Goal: Information Seeking & Learning: Learn about a topic

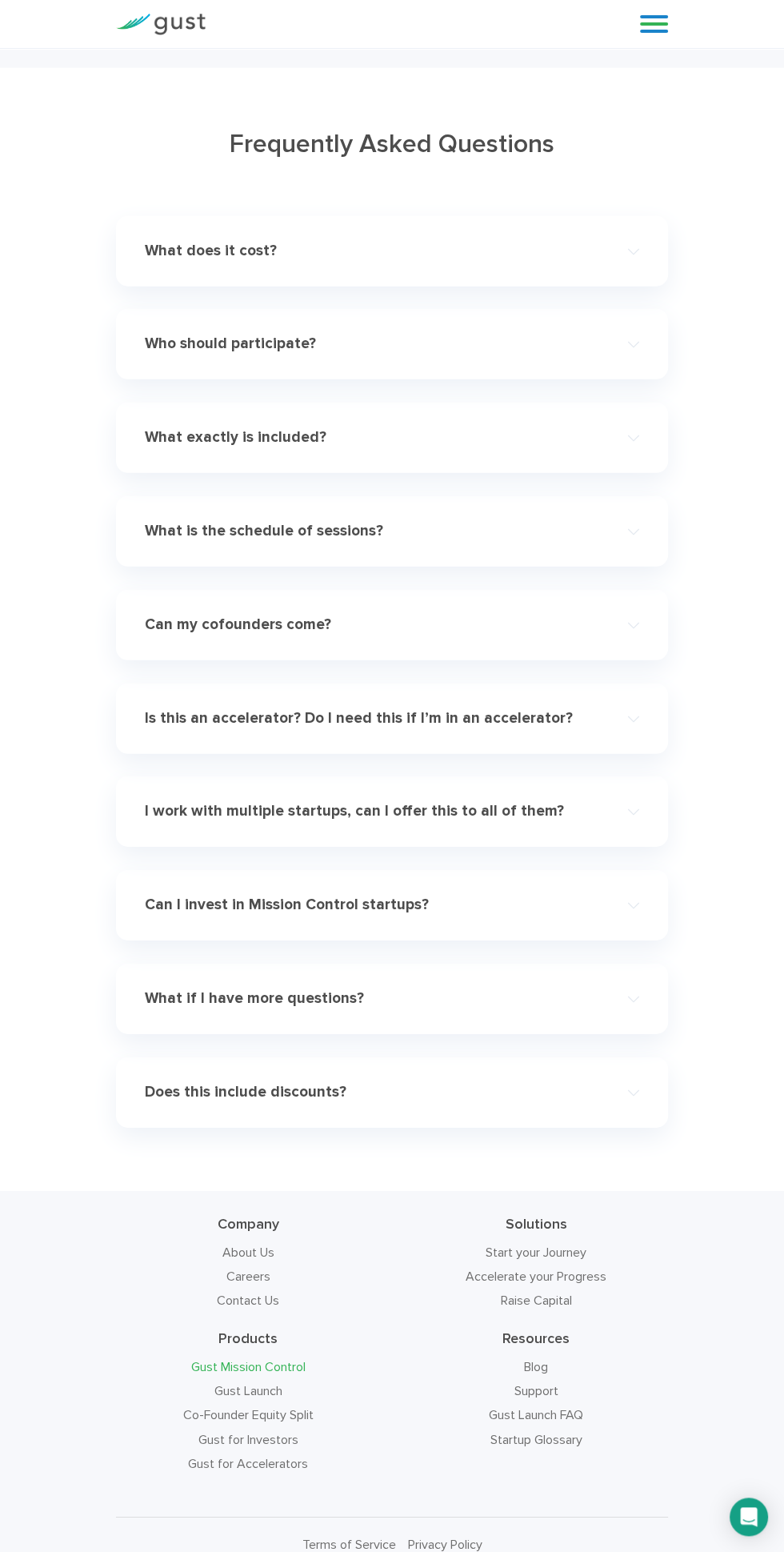
scroll to position [6930, 0]
click at [169, 618] on h4 "Can my cofounders come?" at bounding box center [367, 622] width 445 height 19
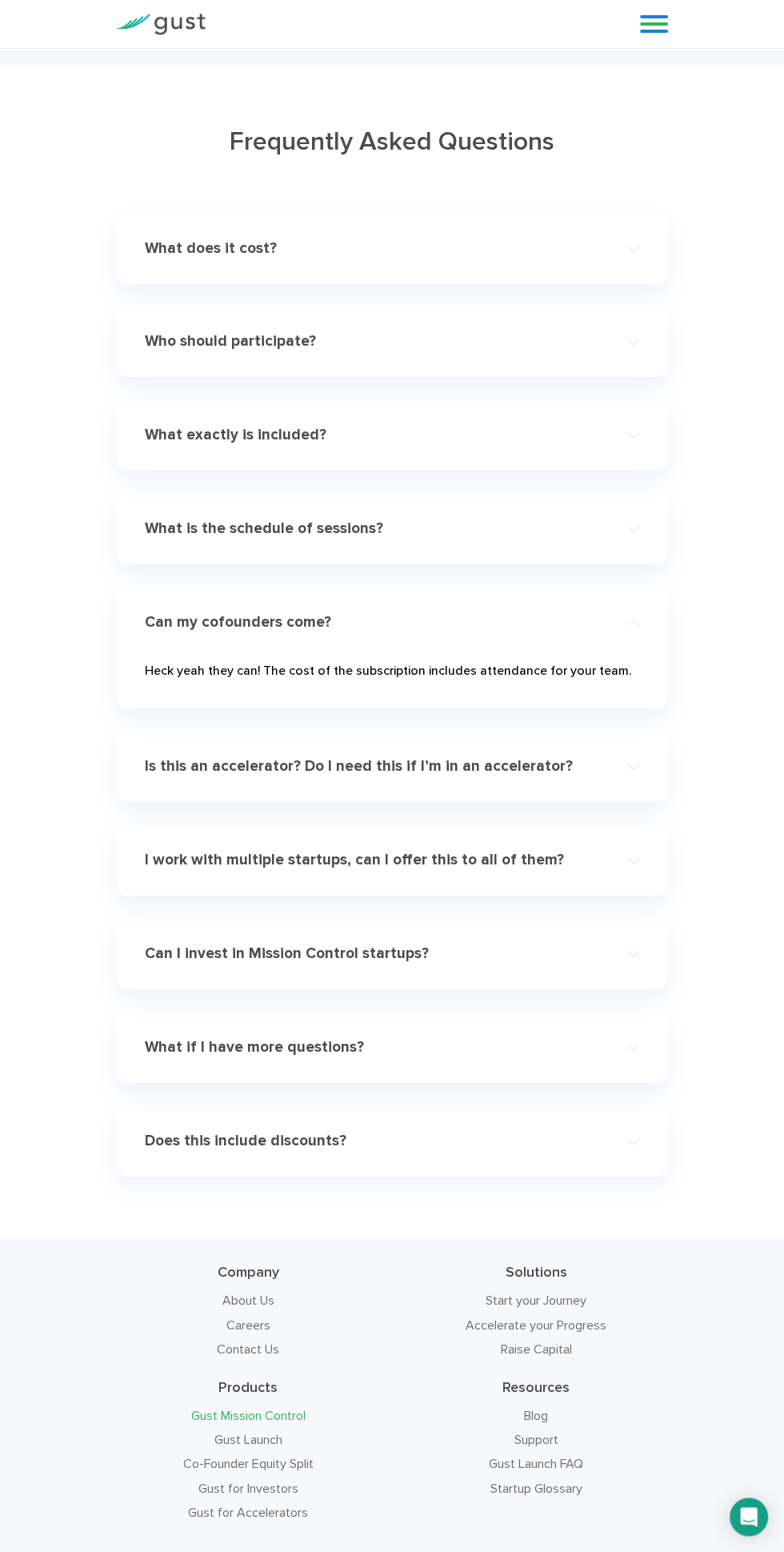
click at [157, 243] on h4 "What does it cost?" at bounding box center [367, 248] width 445 height 19
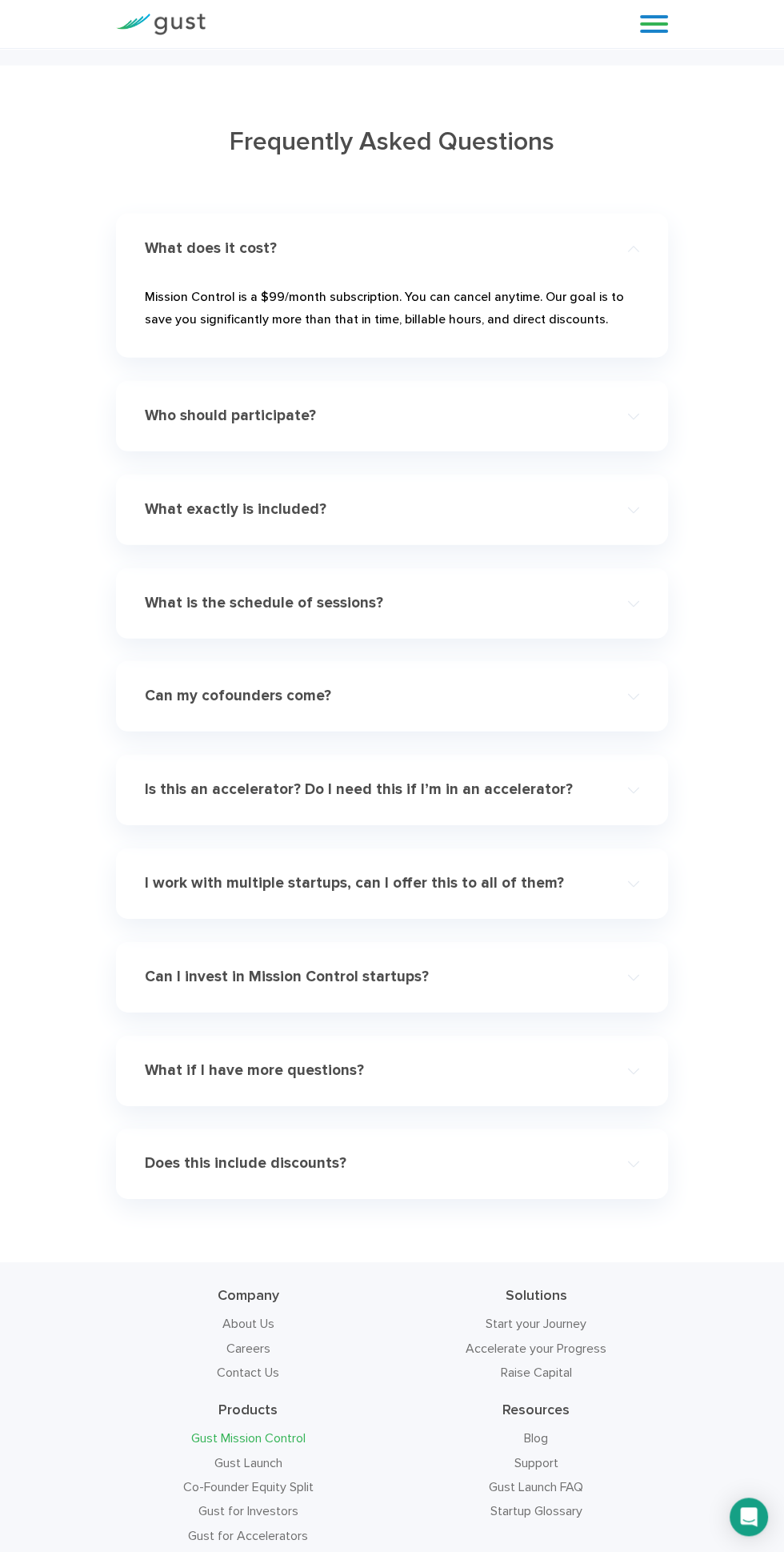
click at [182, 414] on h4 "Who should participate?" at bounding box center [367, 415] width 445 height 19
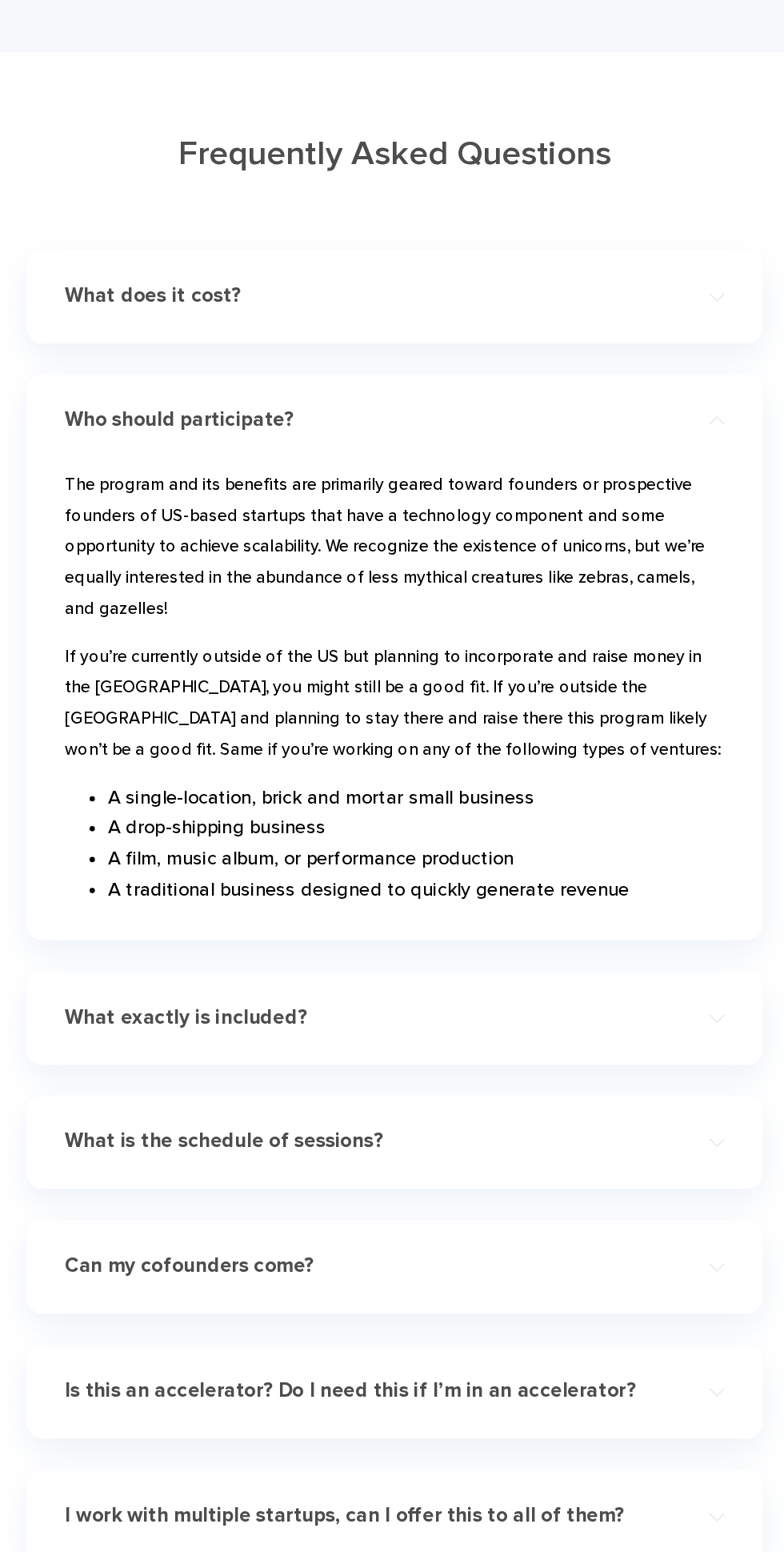
scroll to position [6763, 0]
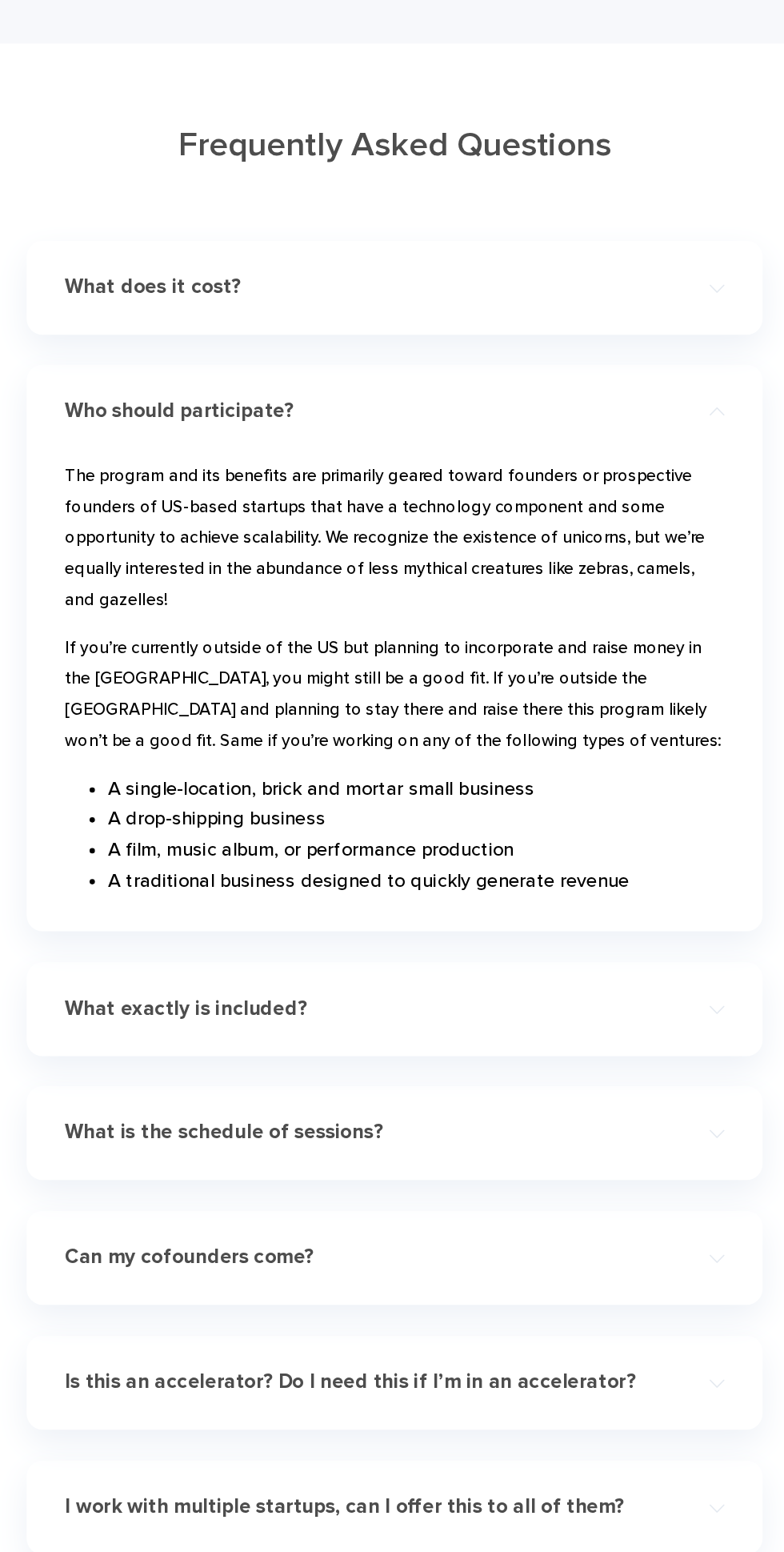
click at [300, 961] on h4 "What exactly is included?" at bounding box center [367, 955] width 445 height 19
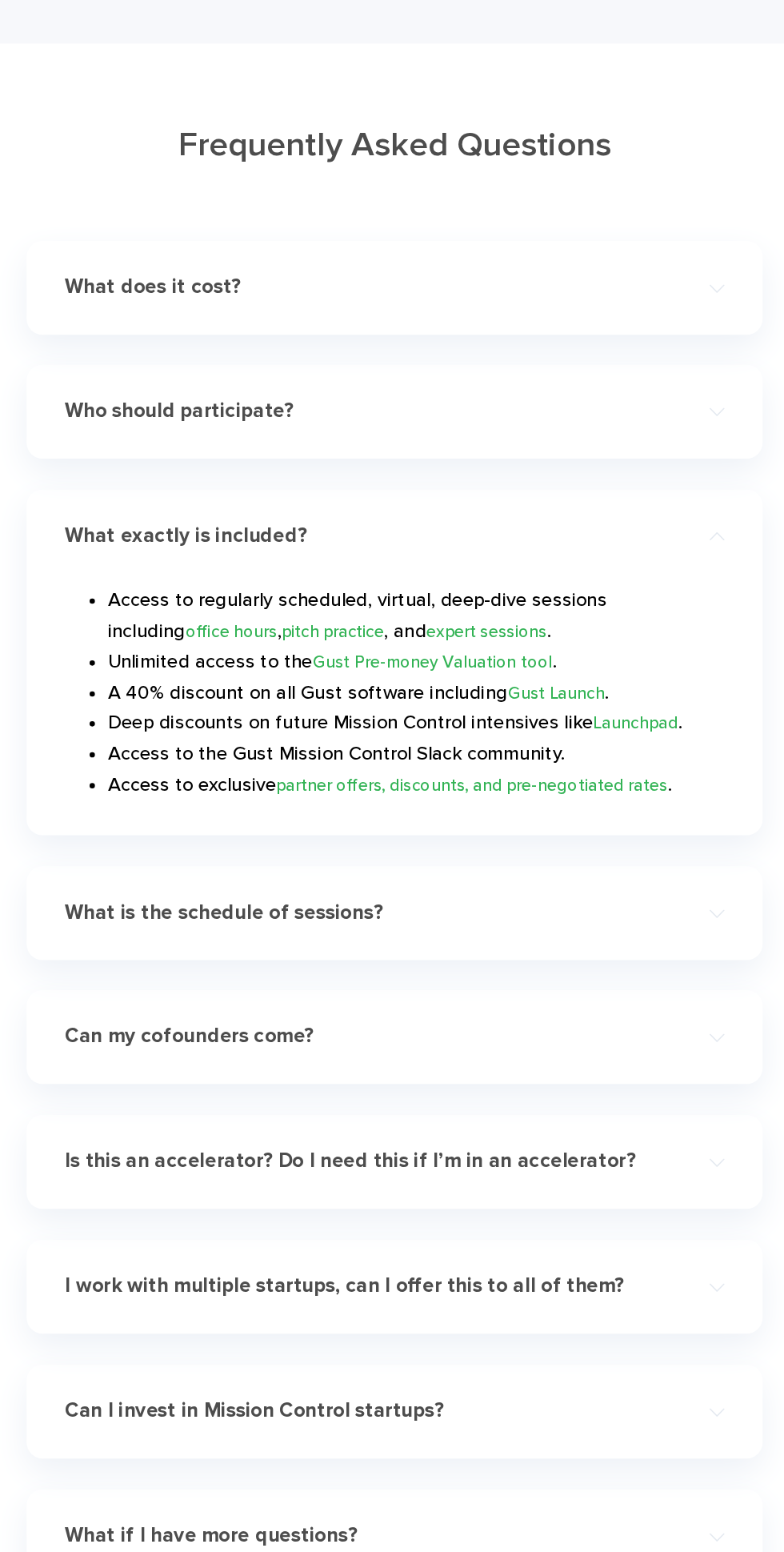
click at [339, 910] on div "What is the schedule of sessions? Office hours will be scheduled Wednesdays fro…" at bounding box center [392, 884] width 552 height 70
click at [297, 893] on h4 "What is the schedule of sessions?" at bounding box center [367, 883] width 445 height 19
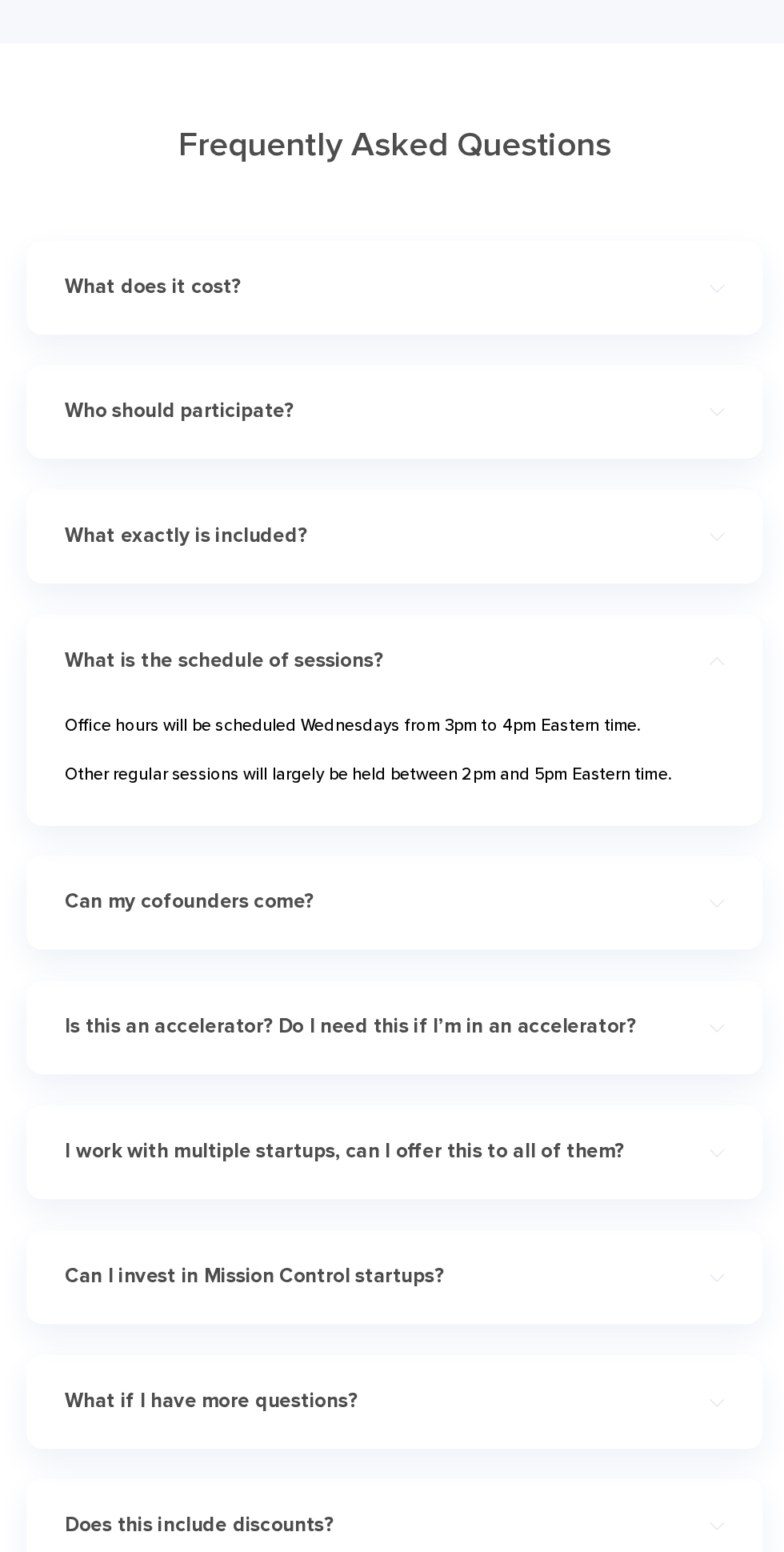
click at [280, 884] on h4 "Can my cofounders come?" at bounding box center [367, 875] width 445 height 19
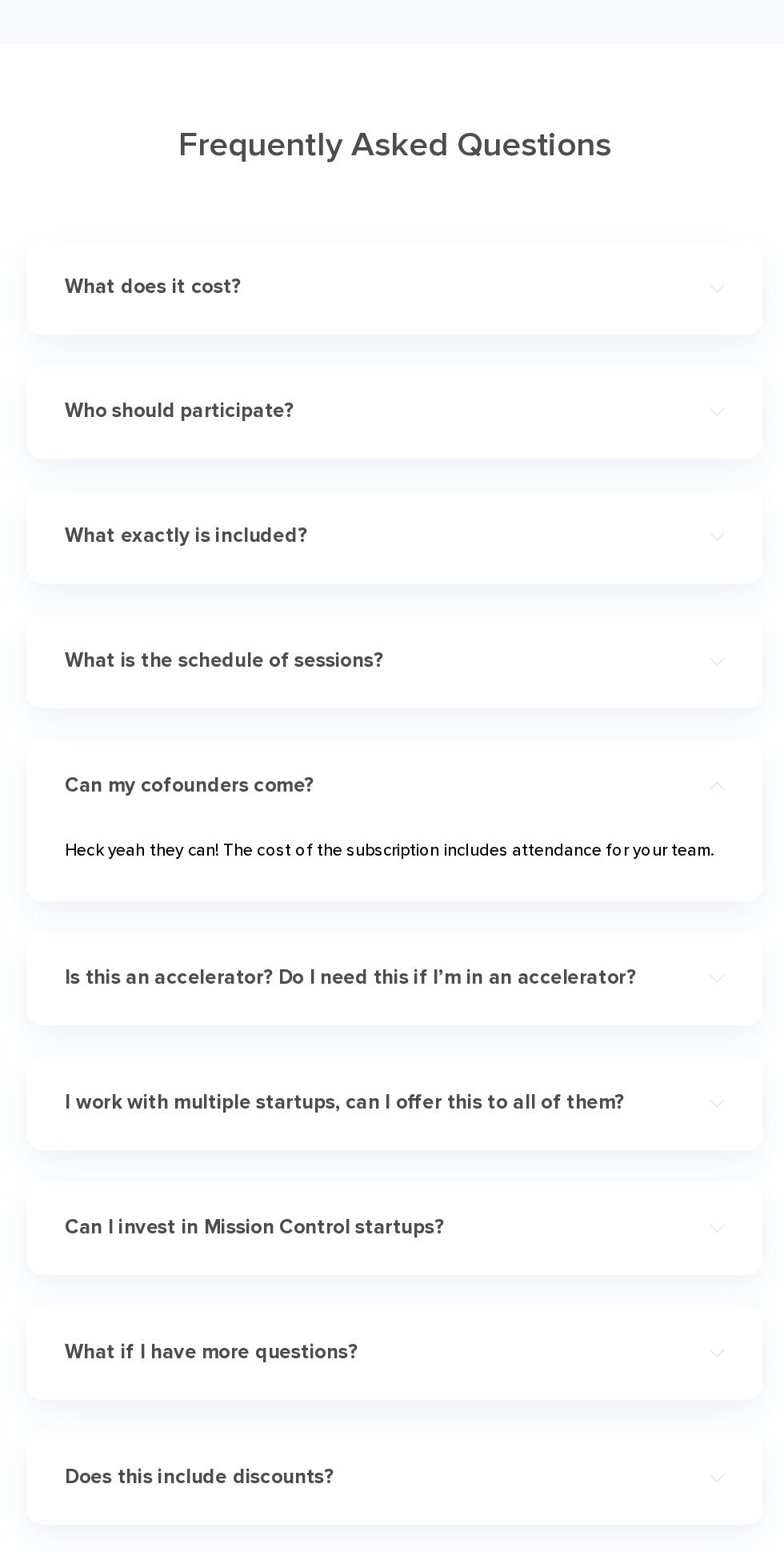
click at [441, 956] on div "Is this an accelerator? Do I need this if I’m in an accelerator? No, this is no…" at bounding box center [392, 932] width 552 height 70
click at [457, 938] on h4 "Is this an accelerator? Do I need this if I’m in an accelerator?" at bounding box center [367, 932] width 445 height 19
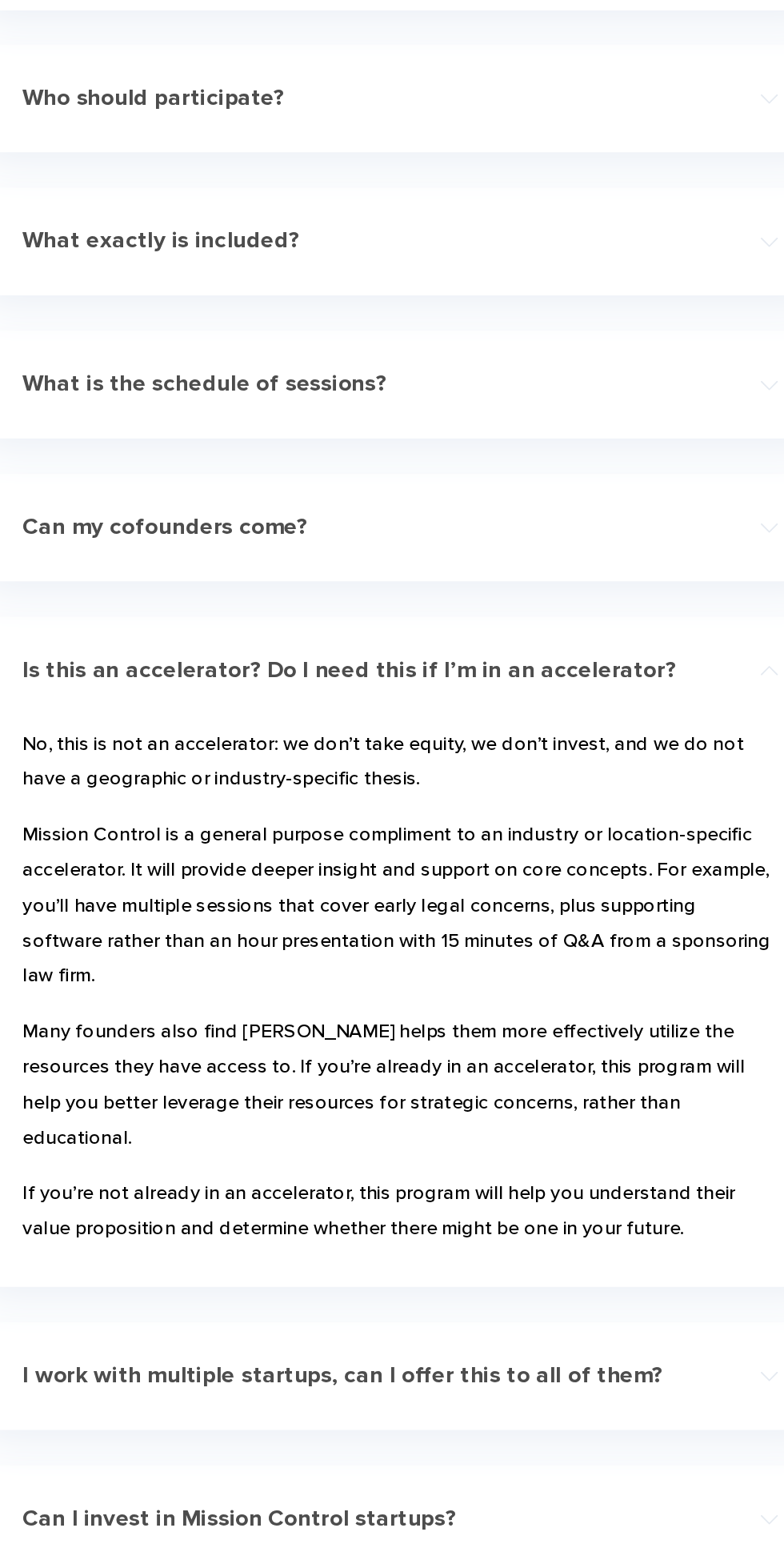
click at [489, 1334] on h4 "I work with multiple startups, can I offer this to all of them?" at bounding box center [367, 1343] width 445 height 19
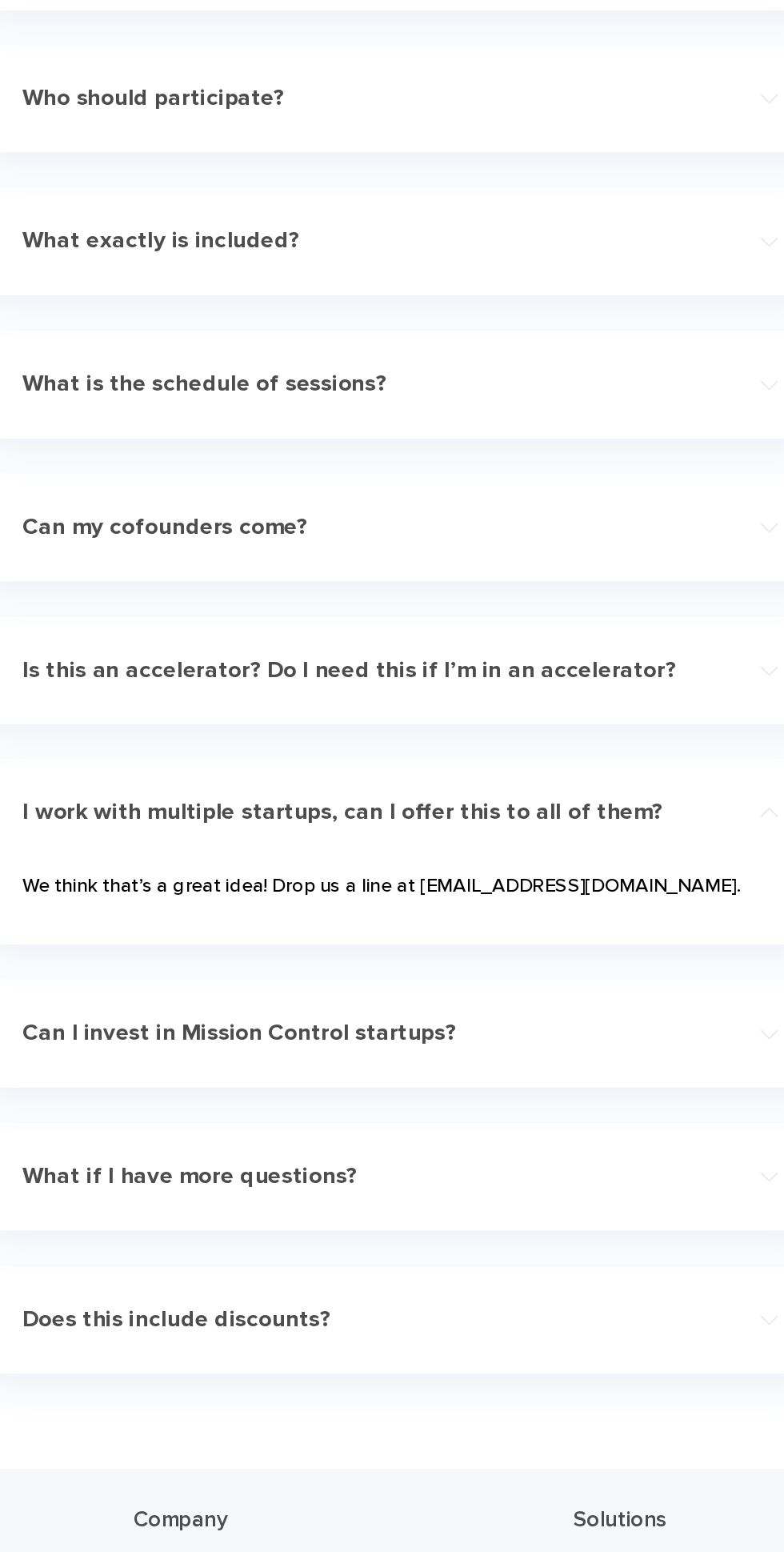
click at [194, 1117] on h4 "Can I invest in Mission Control startups?" at bounding box center [367, 1119] width 445 height 19
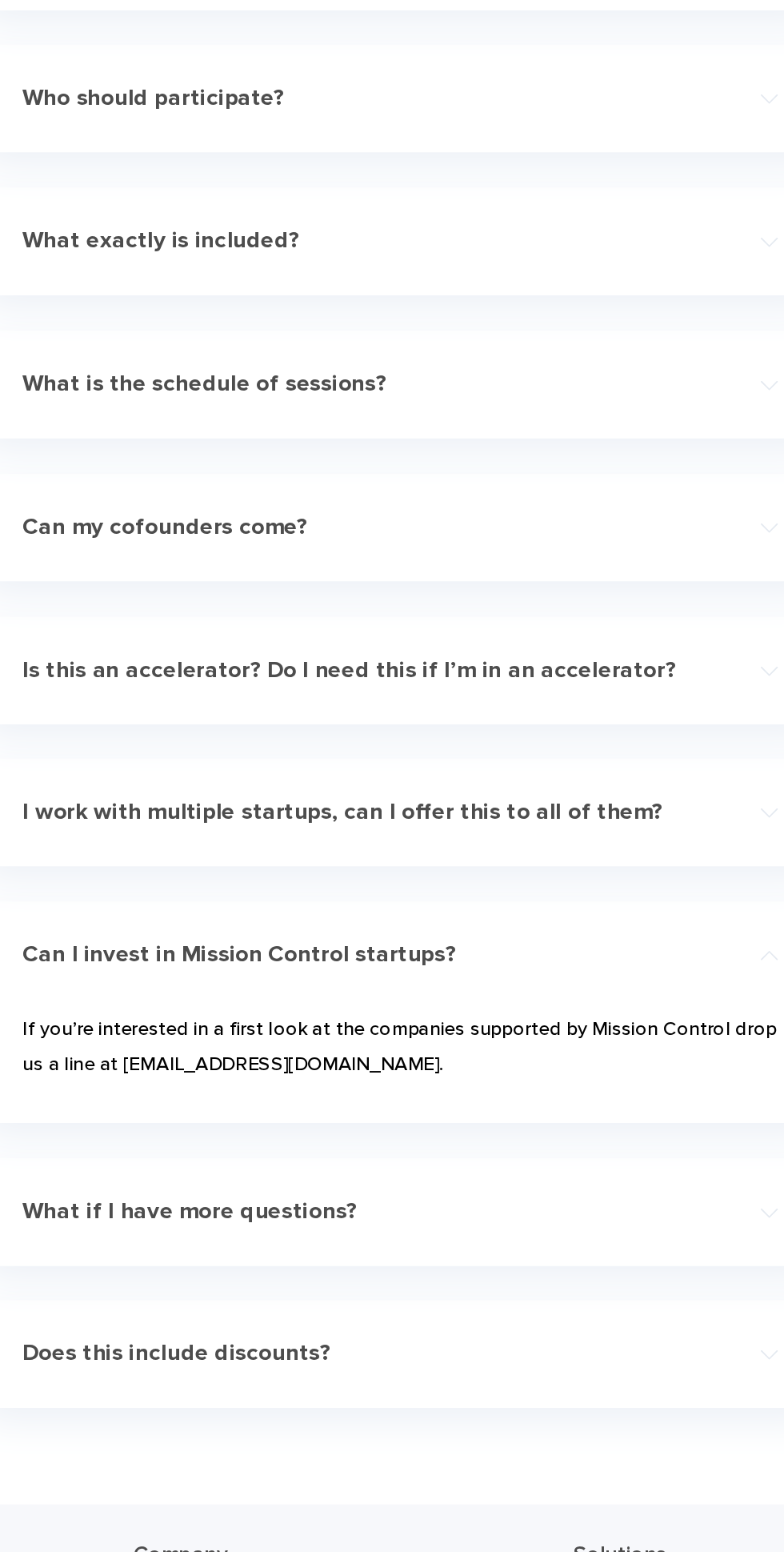
click at [330, 1239] on h4 "What if I have more questions?" at bounding box center [367, 1236] width 445 height 19
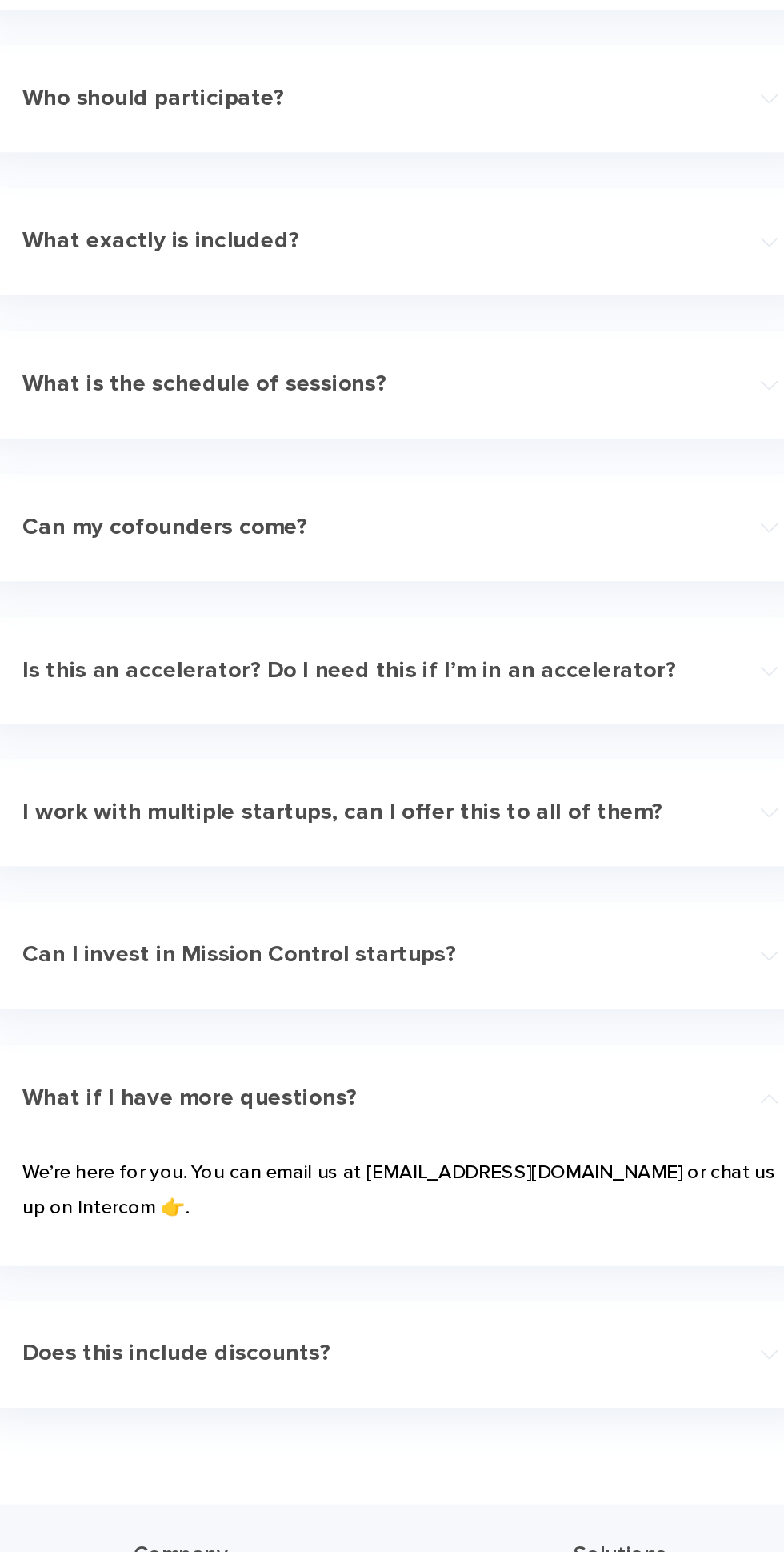
click at [307, 1330] on h4 "Does this include discounts?" at bounding box center [367, 1329] width 445 height 19
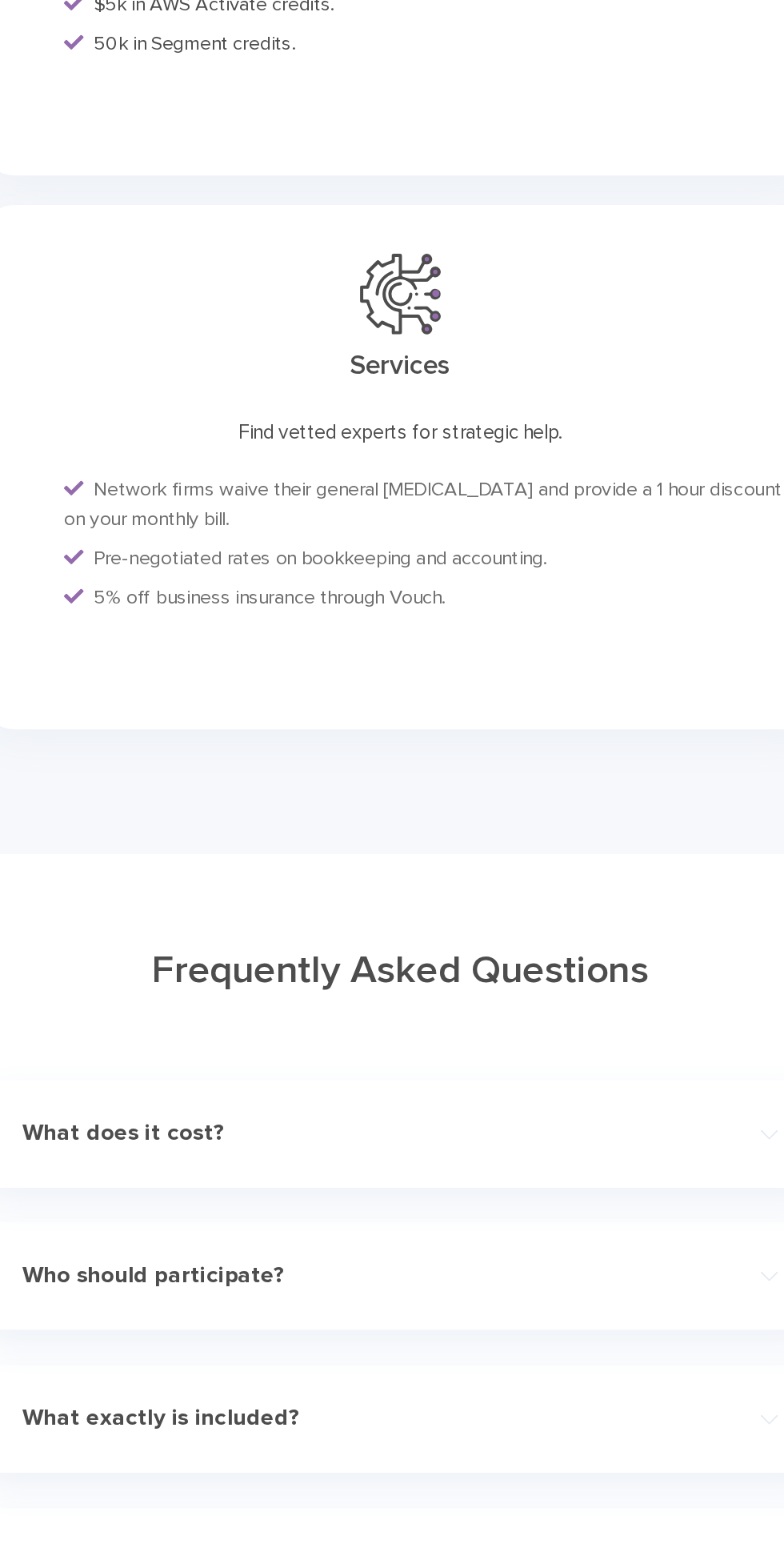
scroll to position [6096, 0]
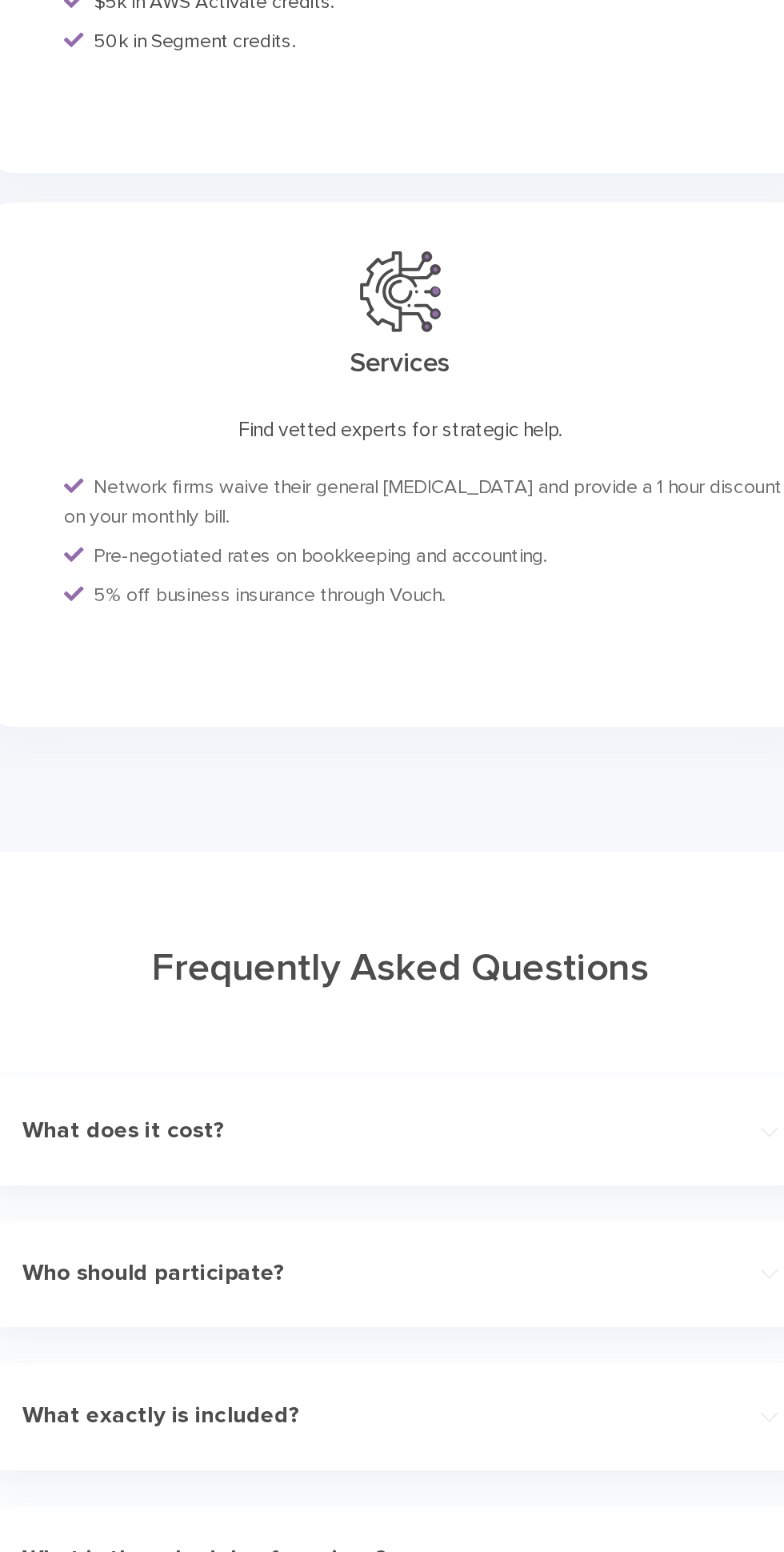
click at [283, 1181] on h4 "Who should participate?" at bounding box center [367, 1175] width 445 height 19
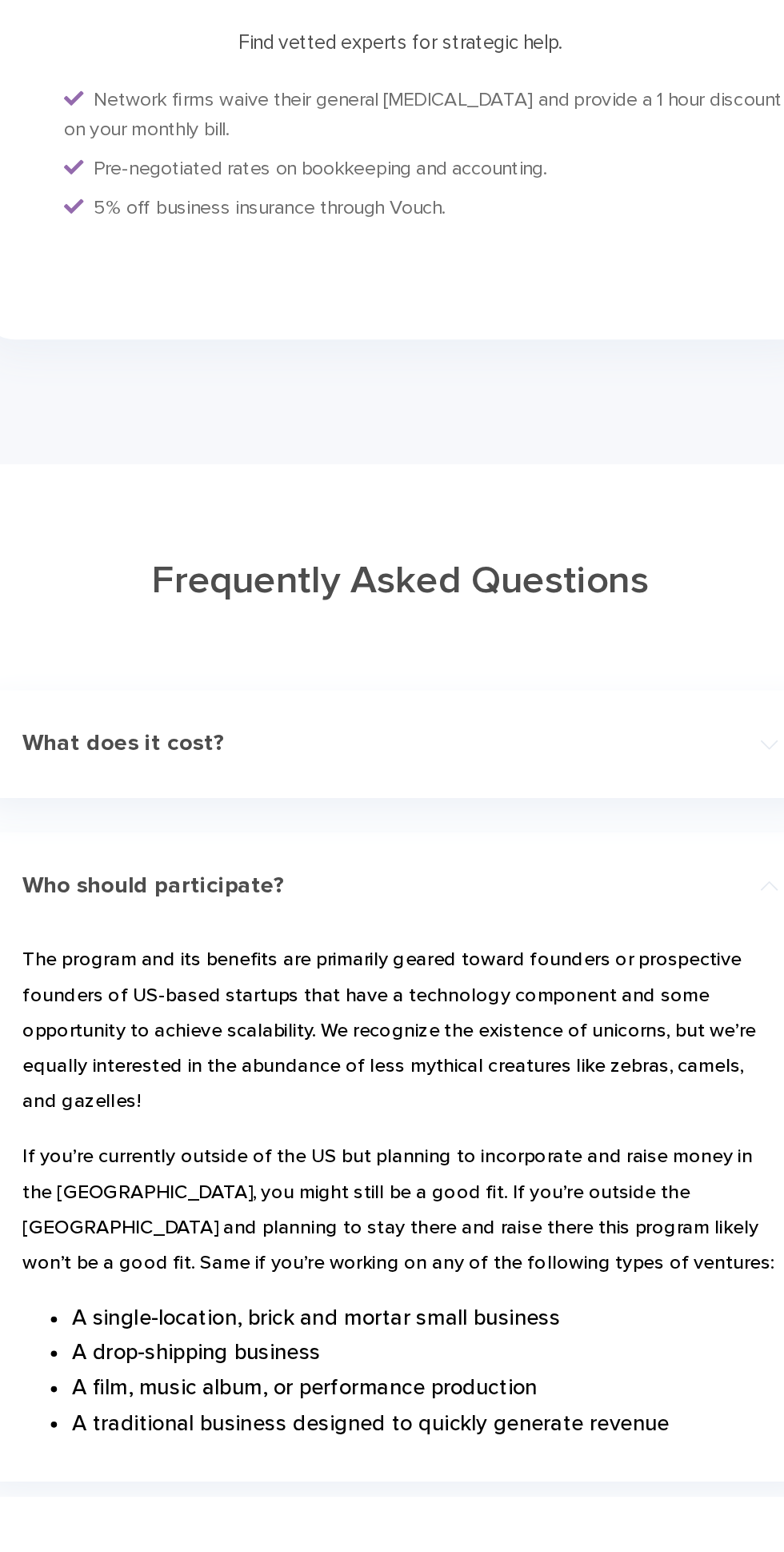
scroll to position [6126, 0]
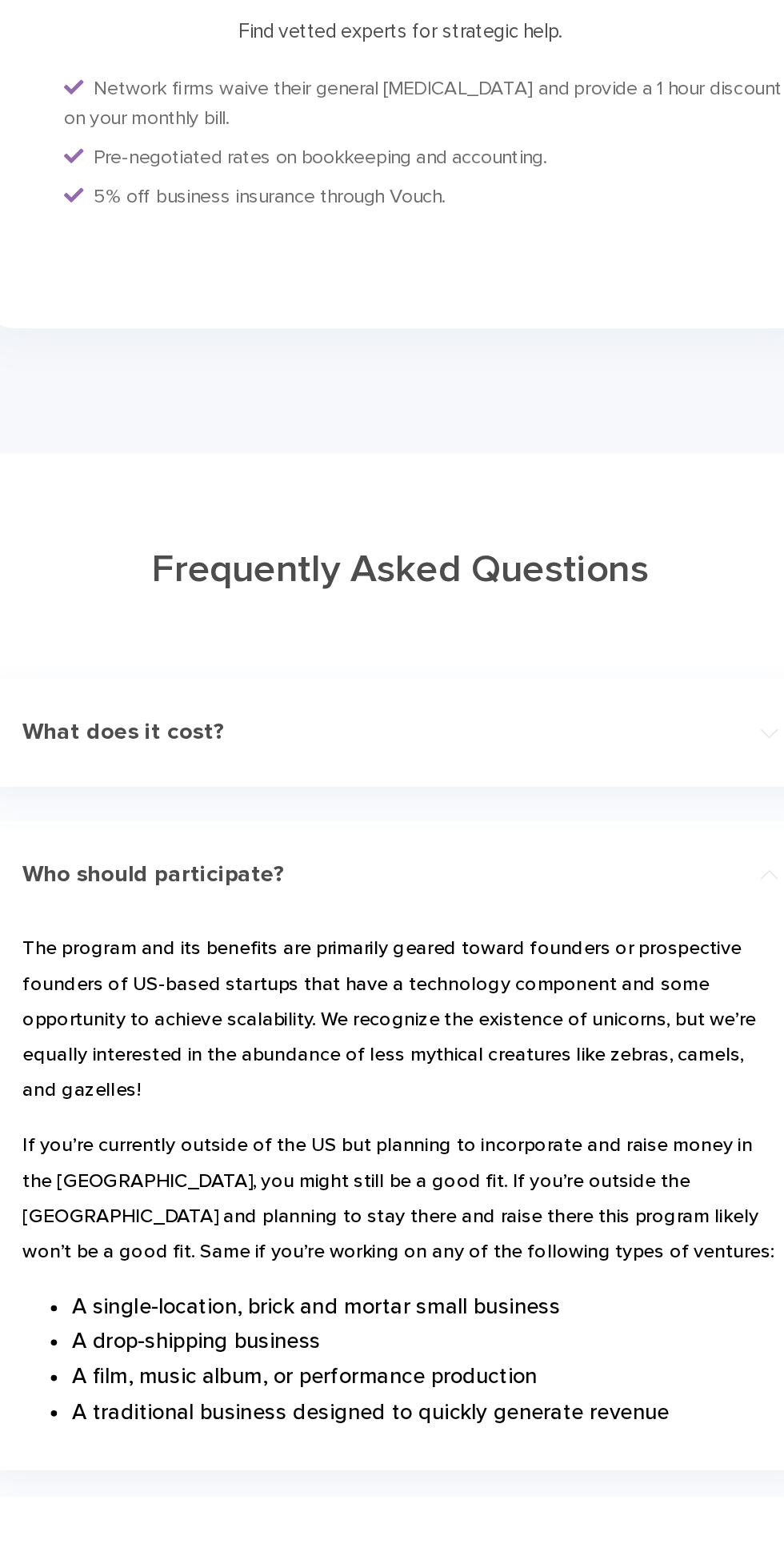
click at [261, 1043] on h4 "What does it cost?" at bounding box center [367, 1052] width 445 height 19
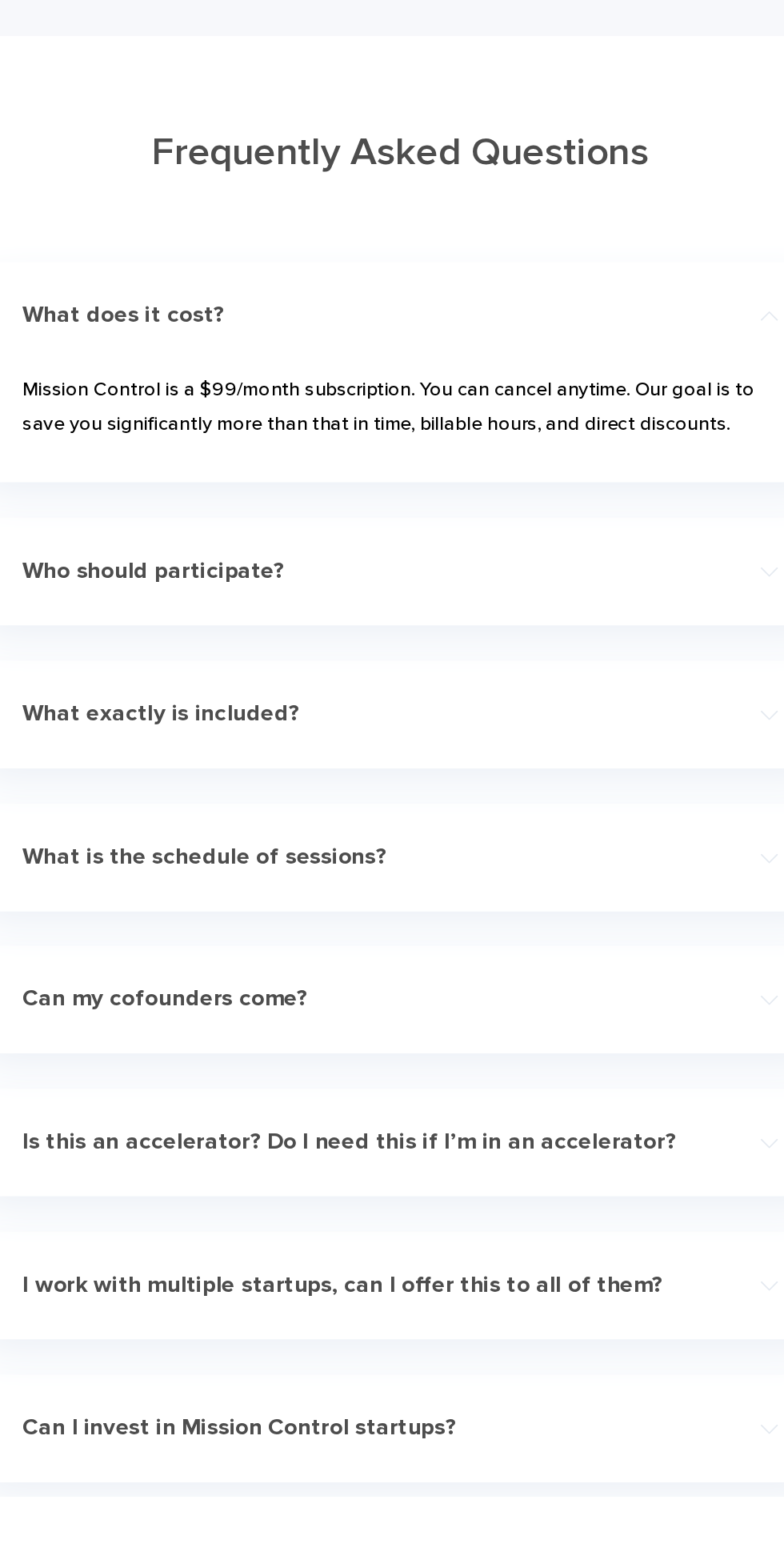
scroll to position [6406, 0]
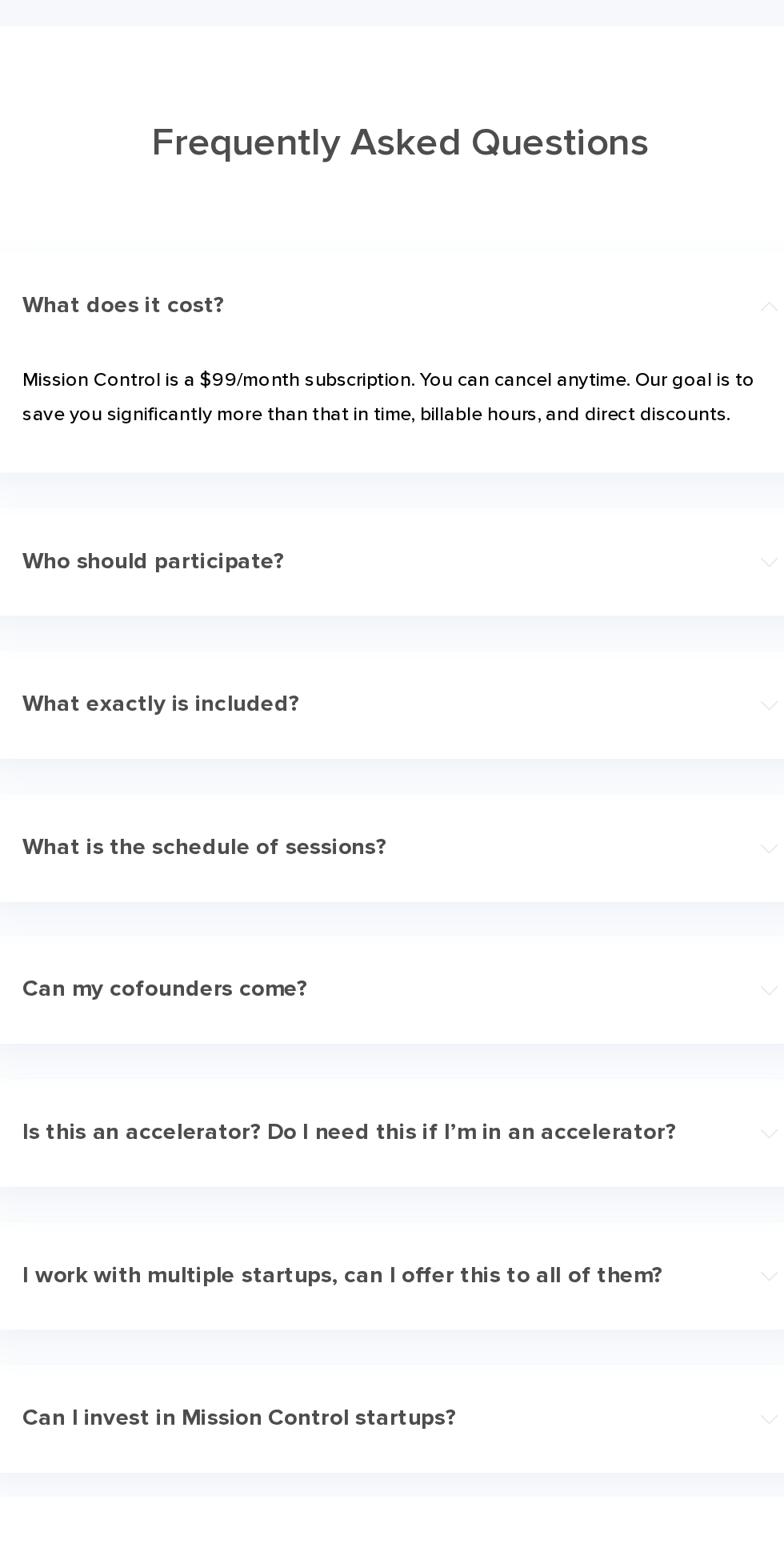
click at [334, 1250] on div "Can my cofounders come? Heck yeah they can! The cost of the subscription includ…" at bounding box center [392, 1221] width 552 height 70
click at [363, 1129] on h4 "What is the schedule of sessions?" at bounding box center [367, 1127] width 445 height 19
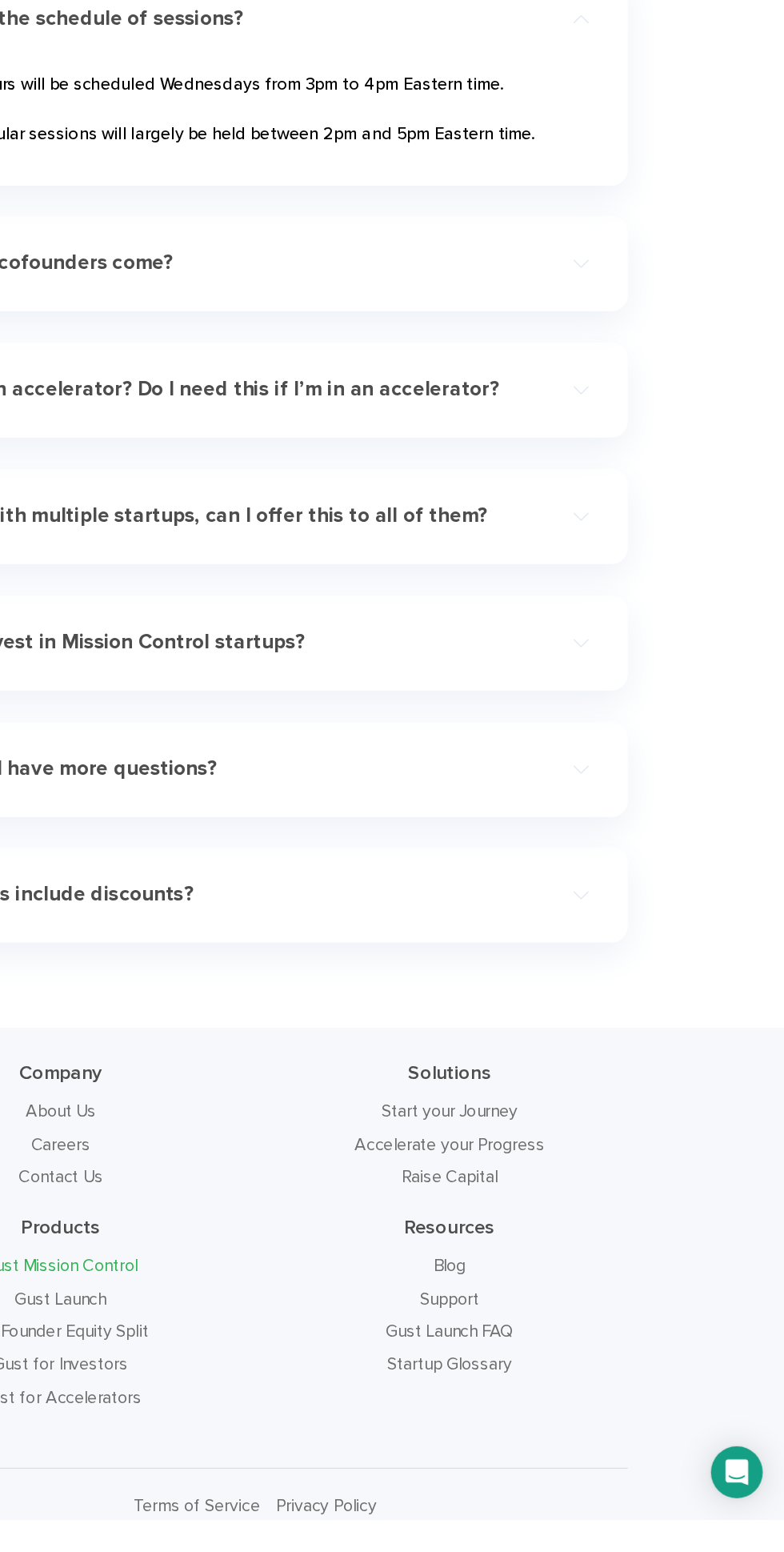
scroll to position [7017, 0]
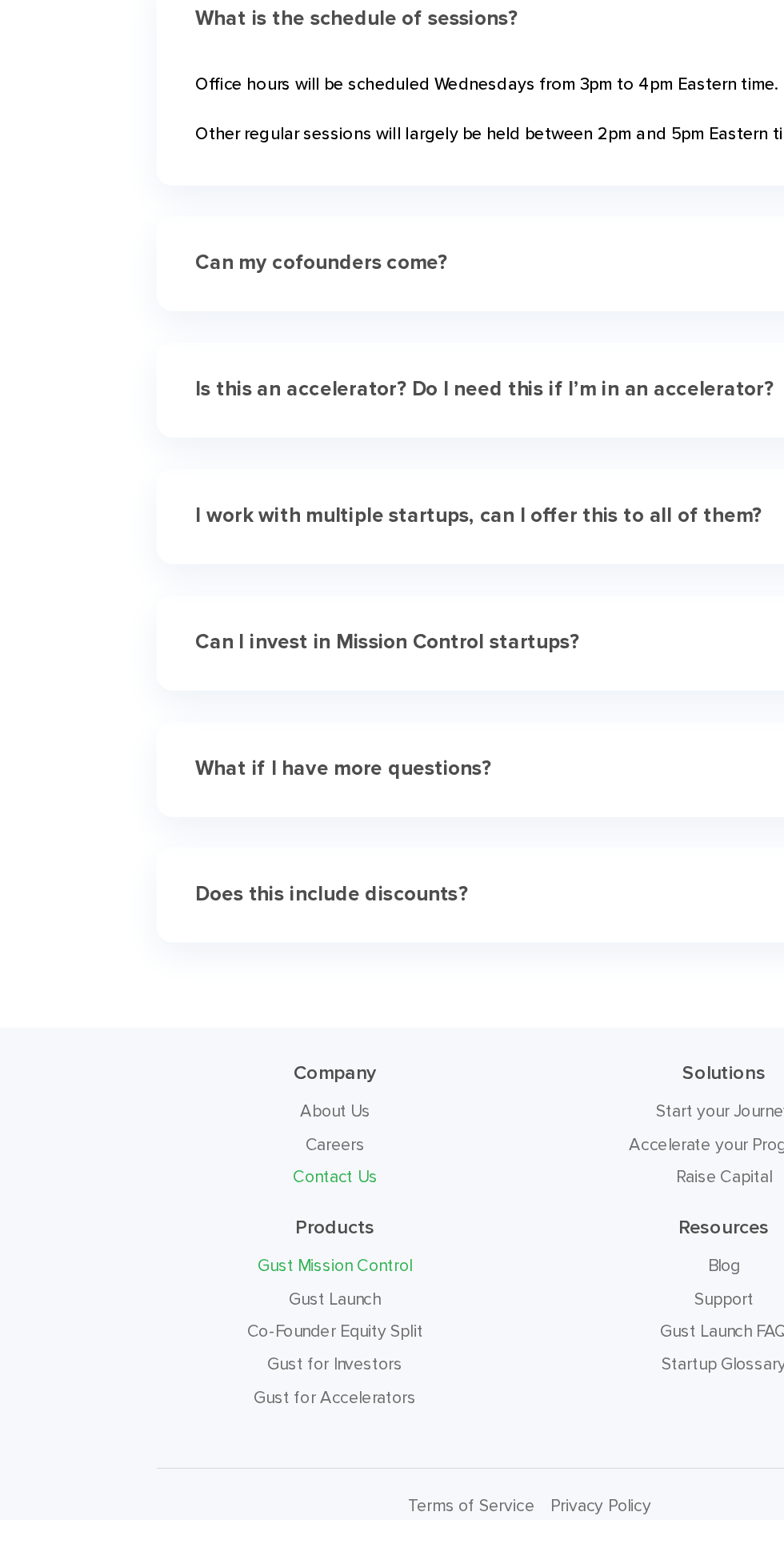
click at [260, 1301] on link "Contact Us" at bounding box center [247, 1298] width 62 height 15
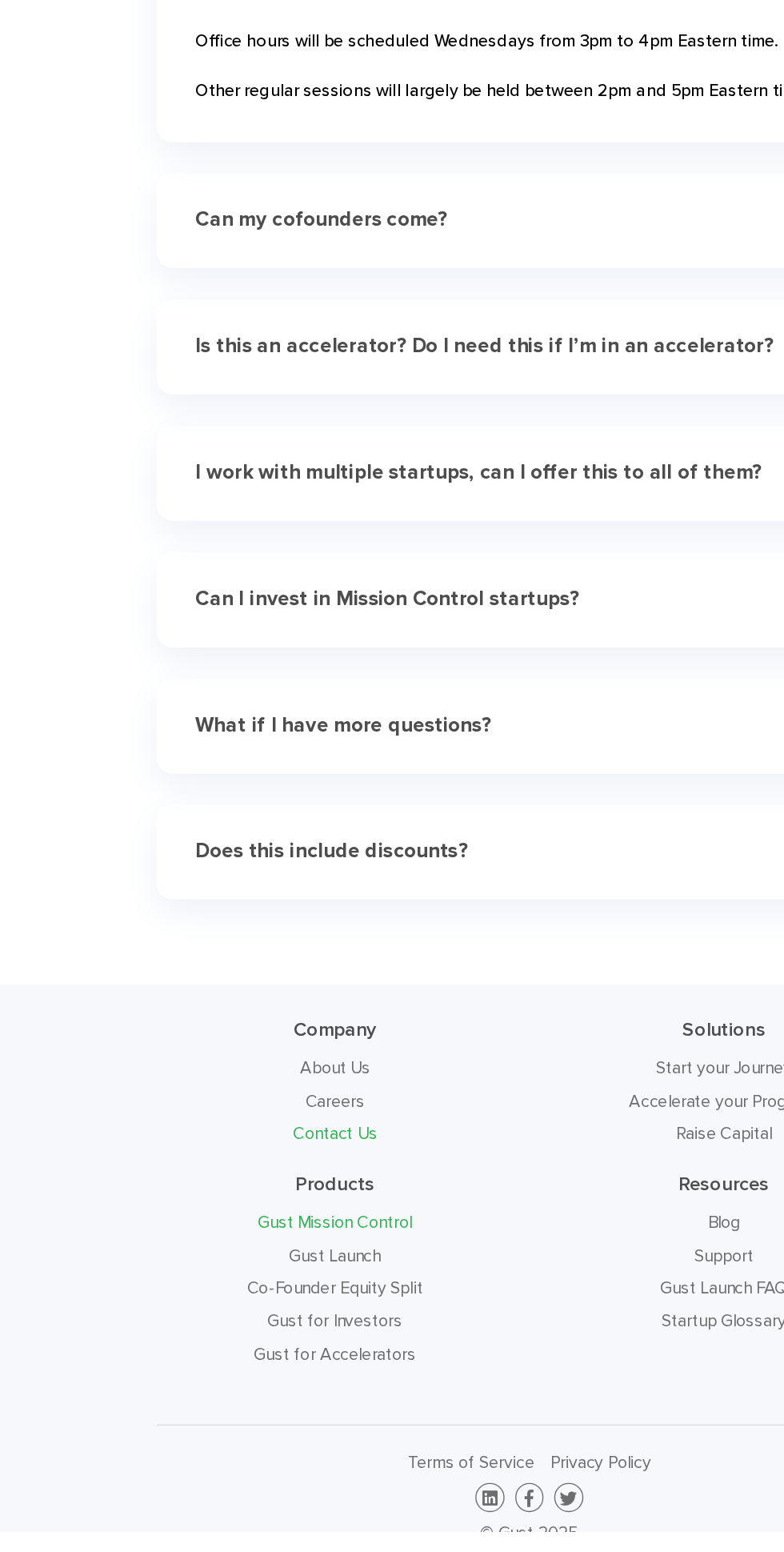
scroll to position [7121, 0]
